Goal: Task Accomplishment & Management: Manage account settings

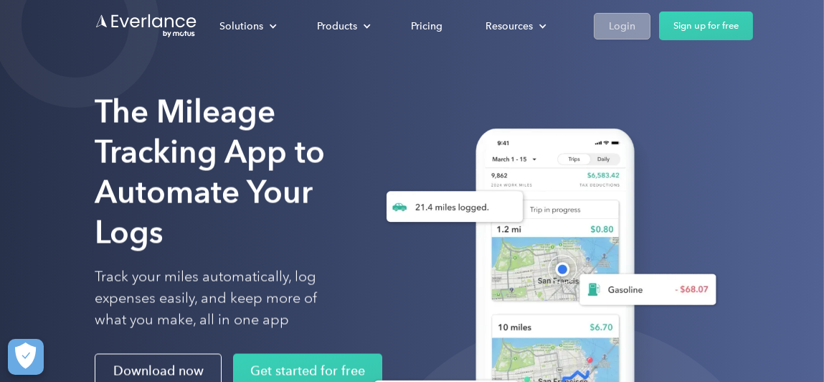
click at [623, 27] on div "Login" at bounding box center [622, 26] width 27 height 18
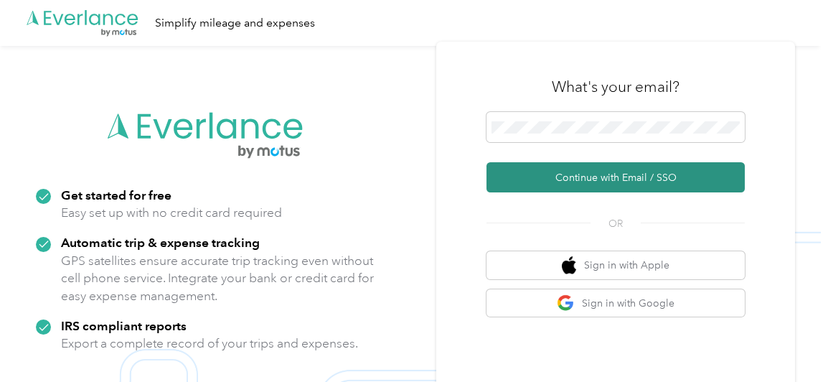
click at [583, 174] on button "Continue with Email / SSO" at bounding box center [615, 177] width 258 height 30
